Goal: Task Accomplishment & Management: Complete application form

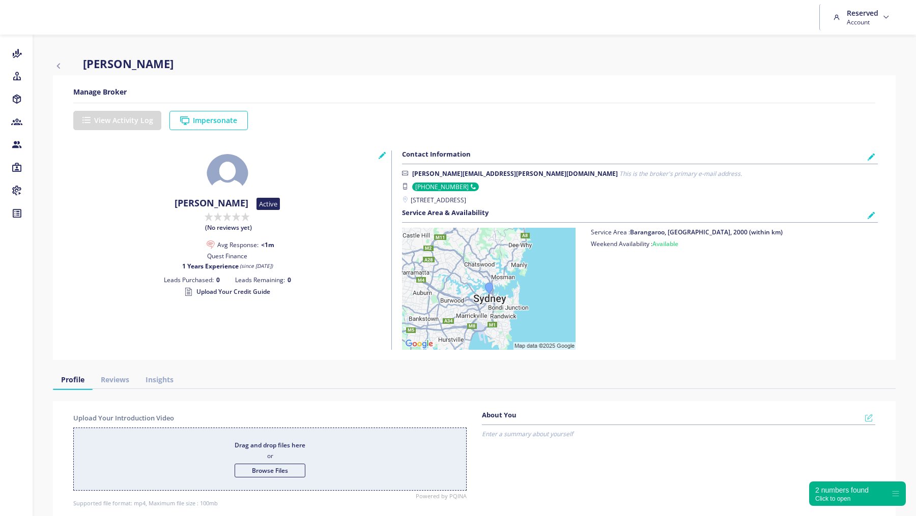
click at [55, 65] on icon "button" at bounding box center [58, 66] width 11 height 12
click at [214, 123] on button "Impersonate" at bounding box center [208, 120] width 78 height 19
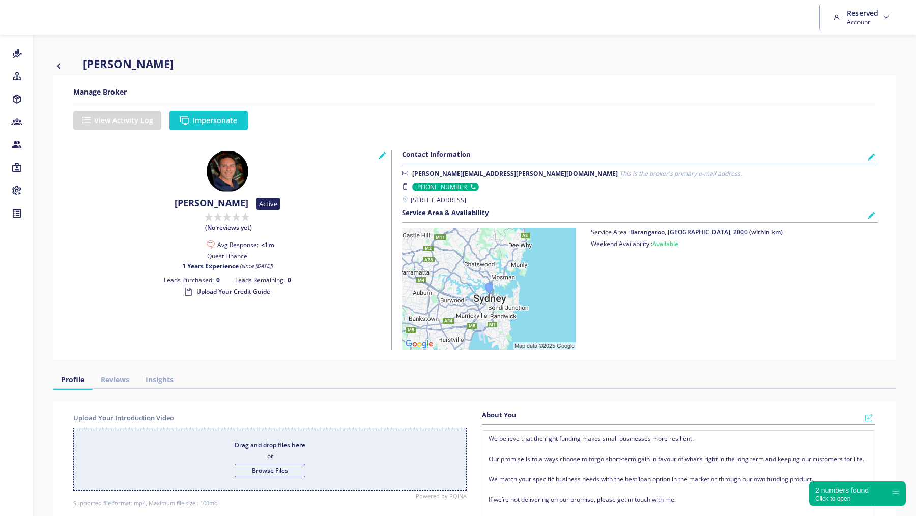
click at [214, 114] on button "Impersonate" at bounding box center [208, 120] width 78 height 19
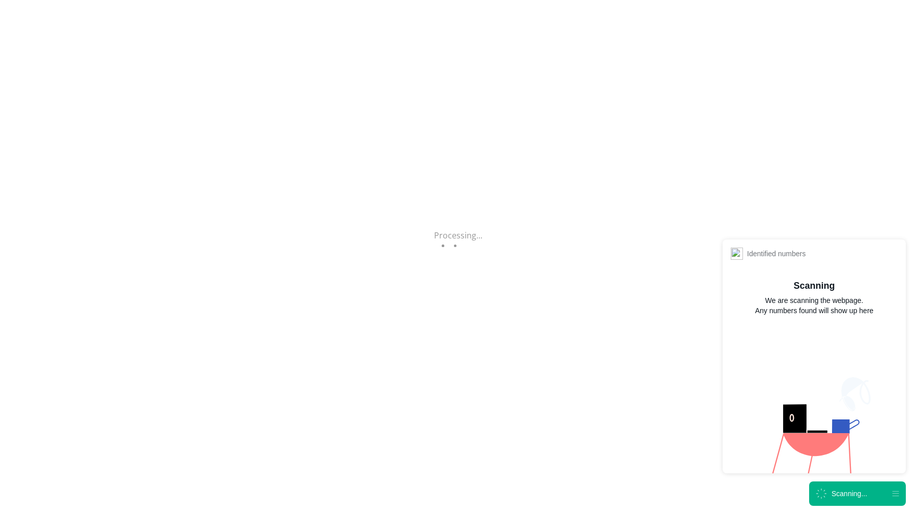
click at [827, 491] on icon at bounding box center [820, 493] width 13 height 13
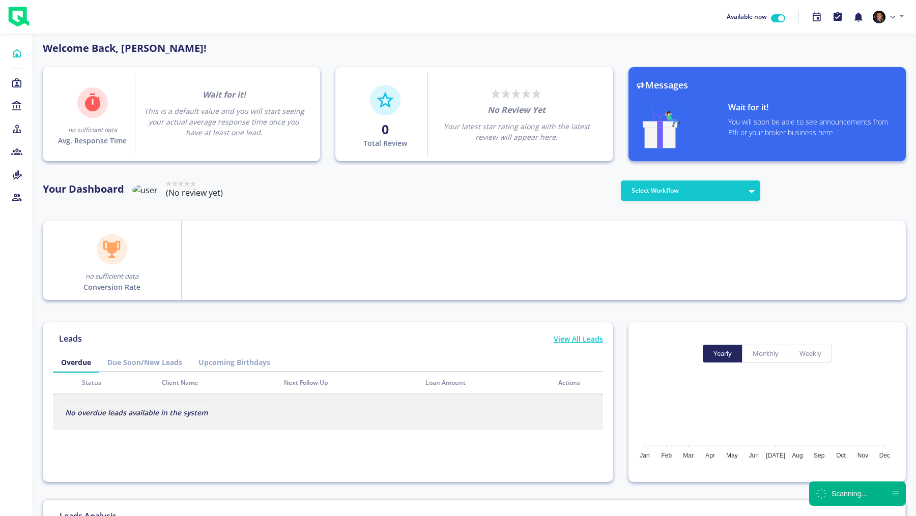
scroll to position [92, 163]
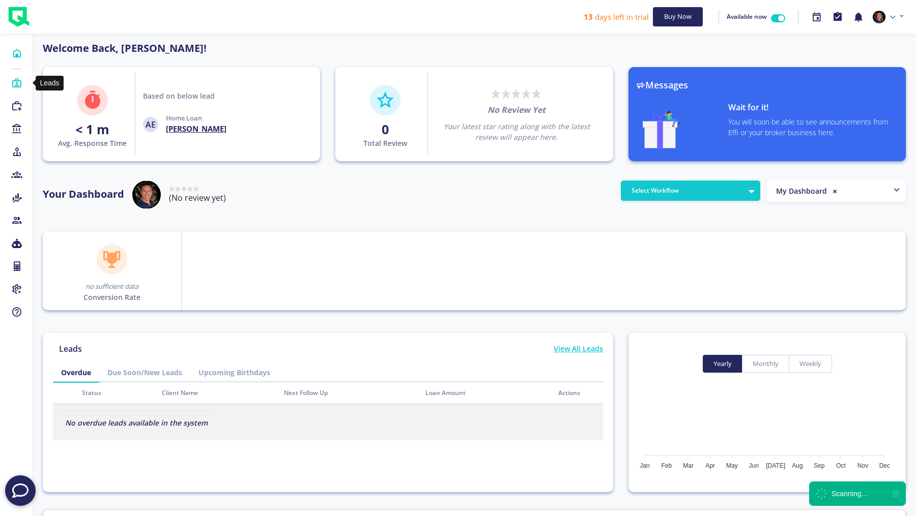
click at [17, 82] on icon at bounding box center [16, 83] width 11 height 10
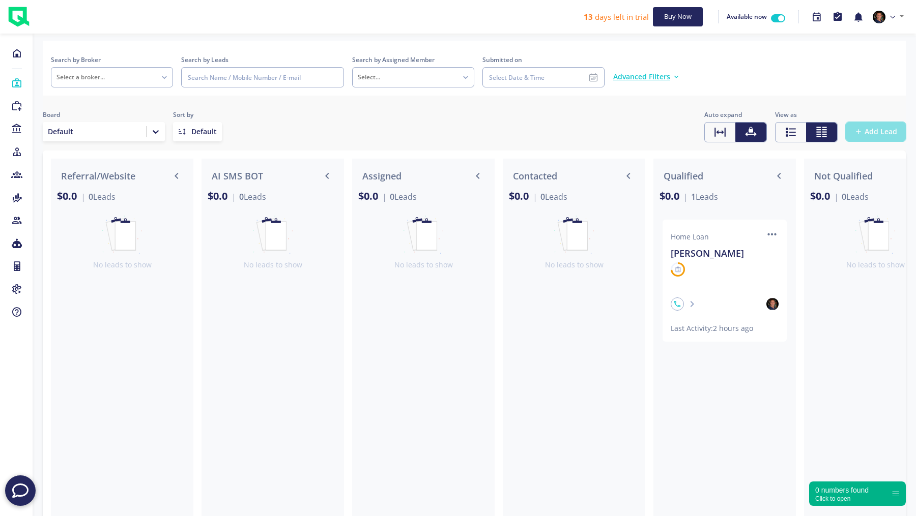
click at [870, 126] on button "Add Lead" at bounding box center [875, 131] width 60 height 19
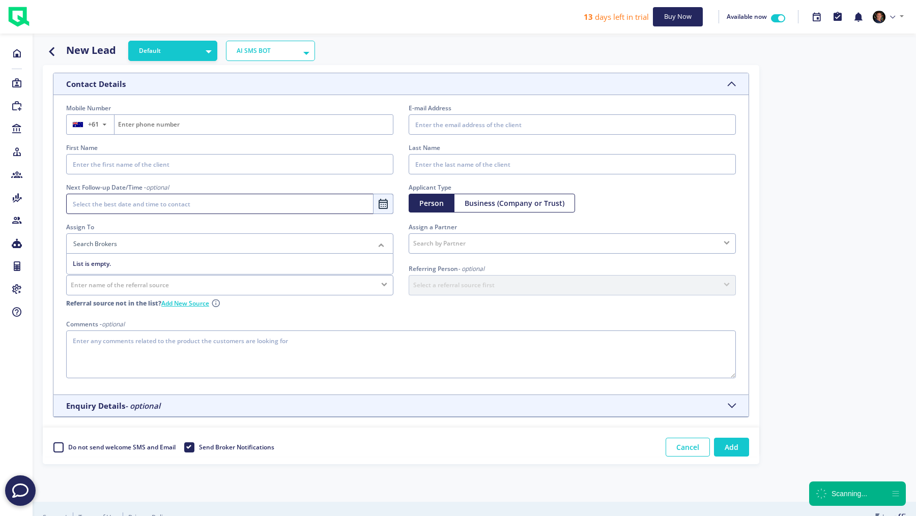
click at [158, 241] on div at bounding box center [229, 243] width 327 height 20
click at [148, 256] on div "No elements found. Consider changing the search query. List is empty." at bounding box center [229, 259] width 327 height 10
click at [148, 243] on input "text" at bounding box center [222, 244] width 302 height 10
click at [151, 220] on div "Next Follow-up Date/Time - optional 2025 ... ... September 2025 Sun Mon Tue Wed…" at bounding box center [229, 203] width 342 height 40
click at [143, 222] on legend "Assign To" at bounding box center [229, 227] width 327 height 10
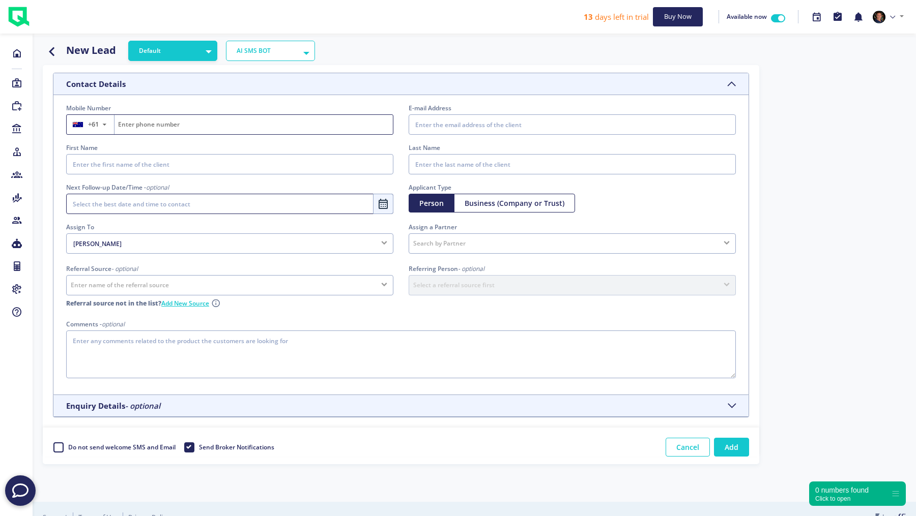
click at [153, 125] on input "Fill on behalf of the lead" at bounding box center [253, 124] width 278 height 19
click at [55, 52] on icon "button" at bounding box center [52, 51] width 18 height 13
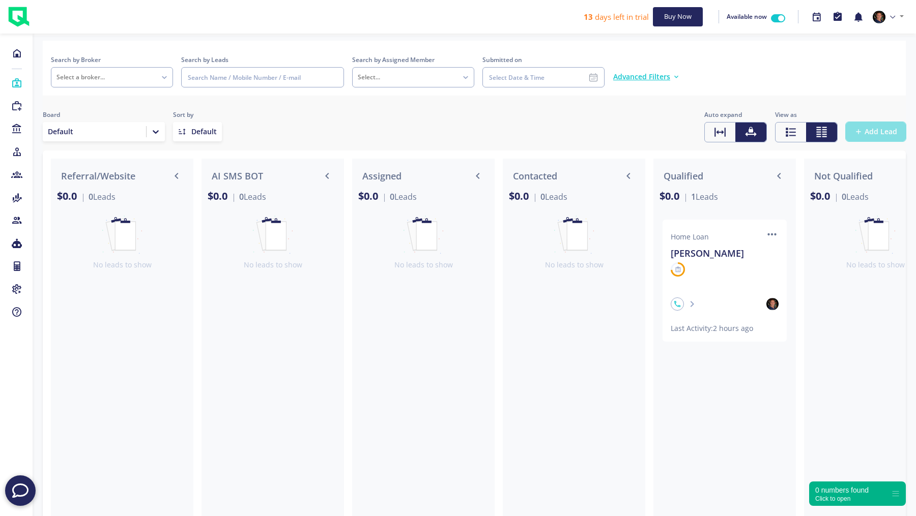
click at [873, 134] on span "Add Lead" at bounding box center [880, 132] width 33 height 10
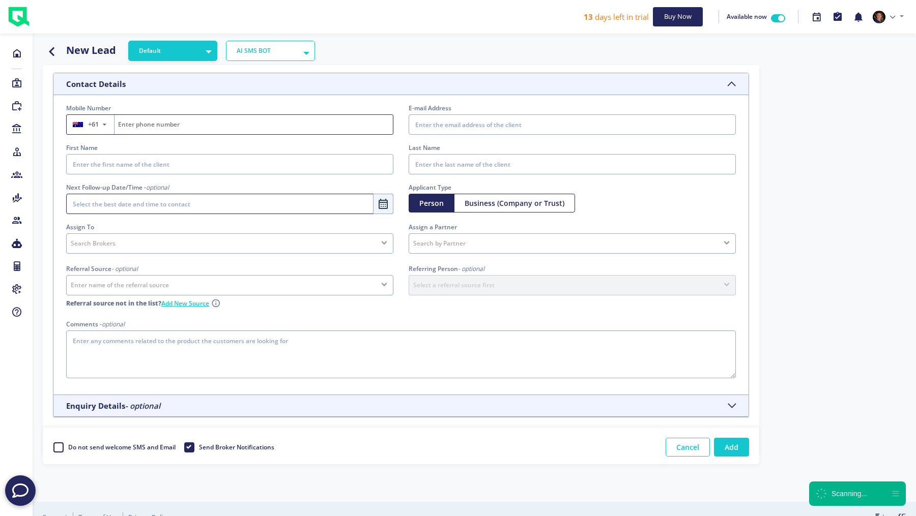
click at [146, 128] on input "Fill on behalf of the lead" at bounding box center [253, 124] width 278 height 19
type input "0"
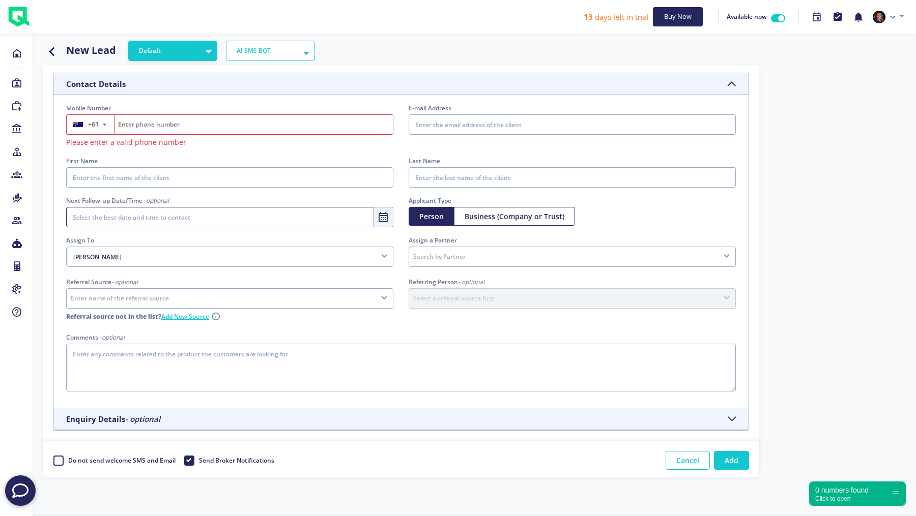
click at [161, 127] on input "Fill on behalf of the lead" at bounding box center [253, 124] width 278 height 19
paste input "0485868274"
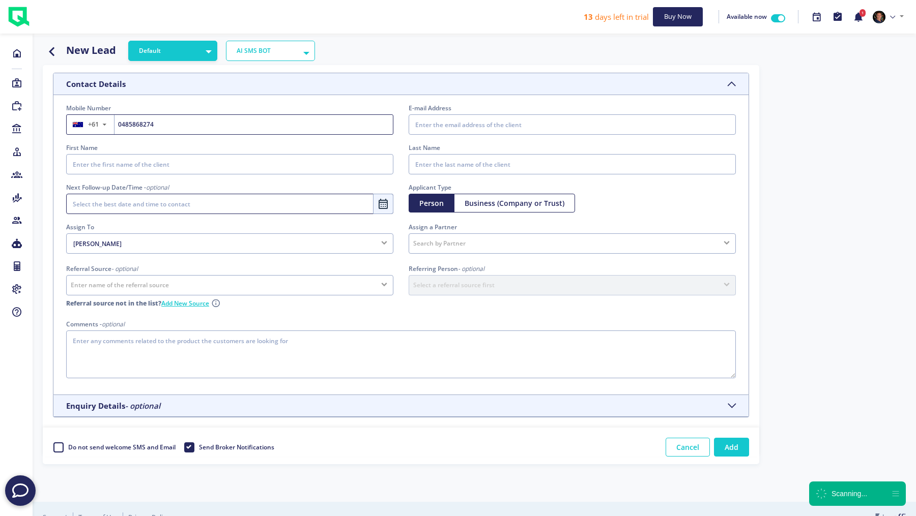
type input "485868274"
click at [457, 122] on input "E-mail Address" at bounding box center [571, 124] width 327 height 20
type input "andyeffi22@gmail.com"
type input "Andrew"
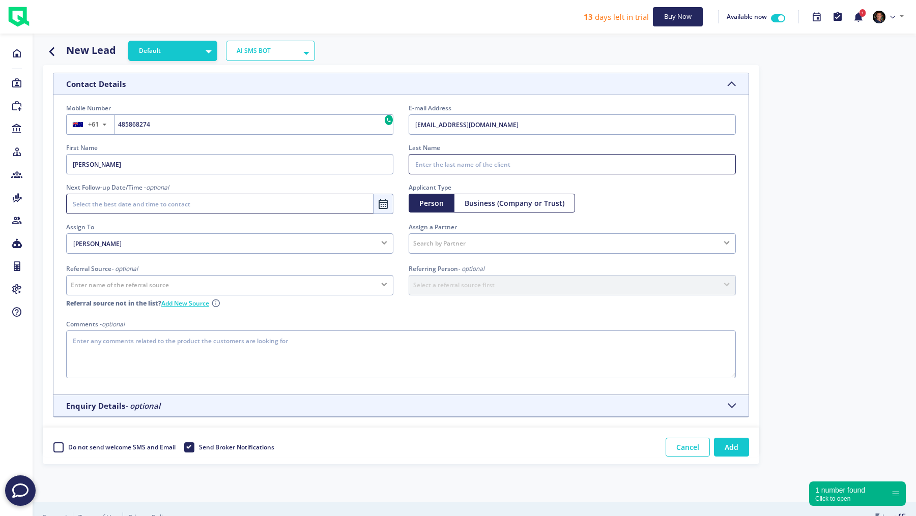
click at [515, 161] on input "Last Name" at bounding box center [571, 164] width 327 height 20
type input "Testlead"
click at [142, 225] on legend "Assign To" at bounding box center [229, 227] width 327 height 10
click at [67, 444] on label "Do not send welcome SMS and Email" at bounding box center [121, 447] width 108 height 15
click at [59, 444] on input "Do not send welcome SMS and Email" at bounding box center [57, 445] width 8 height 10
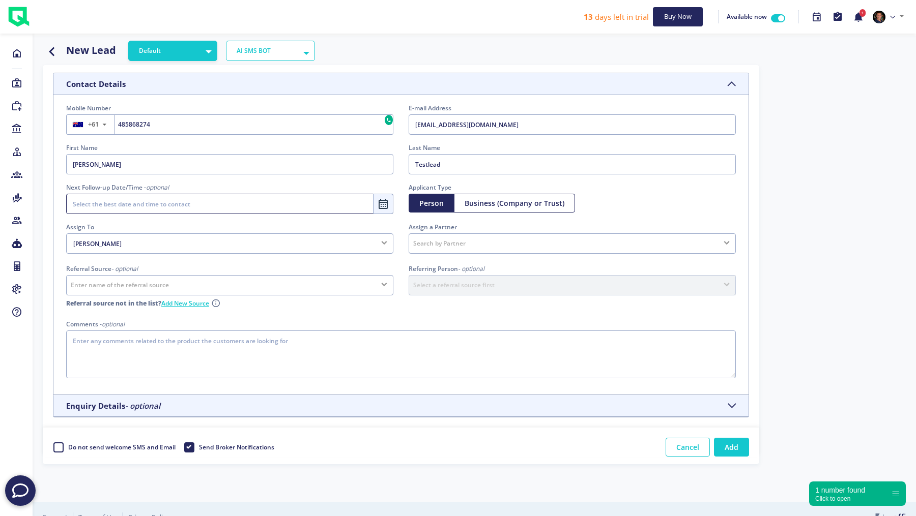
checkbox input "true"
click at [115, 403] on h5 "Enquiry Details - optional" at bounding box center [113, 405] width 94 height 9
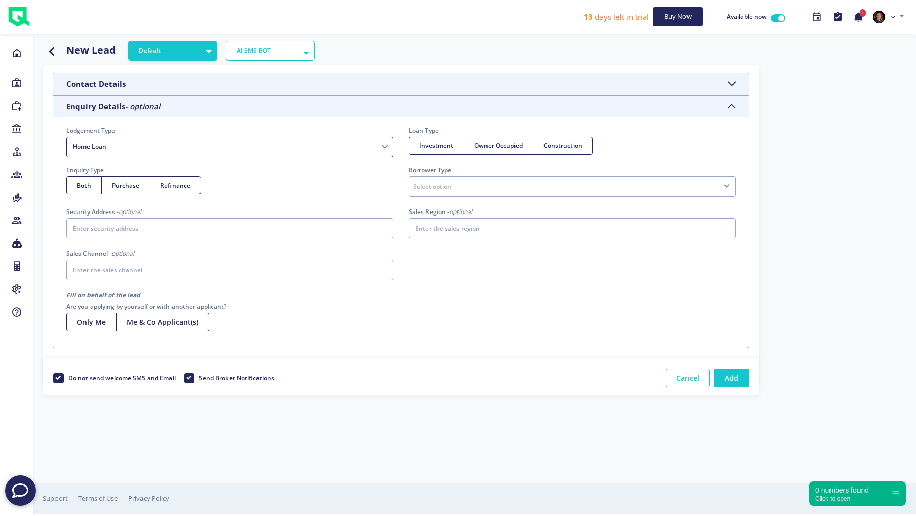
click at [136, 146] on select "Short-term Finance SMSF Asset Finance Islamic Loan Business Finance Commercial …" at bounding box center [229, 147] width 327 height 20
select select "Asset Finance"
click at [66, 137] on select "Short-term Finance SMSF Asset Finance Islamic Loan Business Finance Commercial …" at bounding box center [229, 147] width 327 height 20
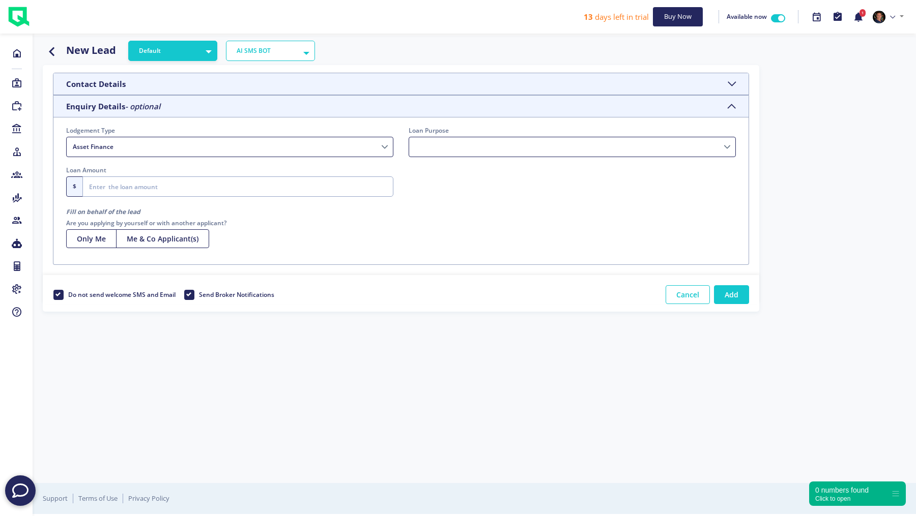
click at [460, 143] on select "Vehicle Purchase Debt Consolidation Education Home Improvements Medical Travel …" at bounding box center [571, 147] width 327 height 20
select select "Debt Consolidation"
click at [408, 137] on select "Vehicle Purchase Debt Consolidation Education Home Improvements Medical Travel …" at bounding box center [571, 147] width 327 height 20
click at [124, 186] on input "text" at bounding box center [237, 186] width 311 height 20
type input "150,000.00"
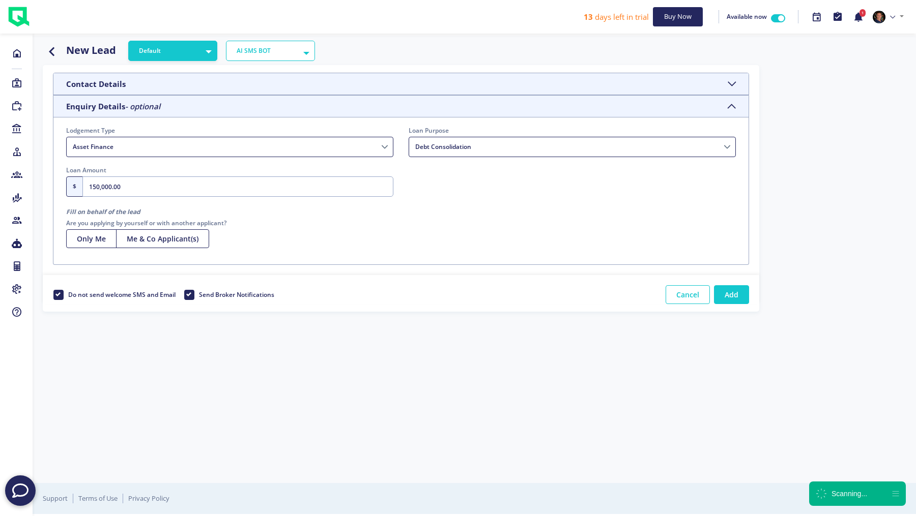
click at [347, 221] on label "Are you applying by yourself or with another applicant?" at bounding box center [400, 223] width 669 height 10
click at [741, 293] on button "Add" at bounding box center [731, 294] width 35 height 19
